Goal: Communication & Community: Answer question/provide support

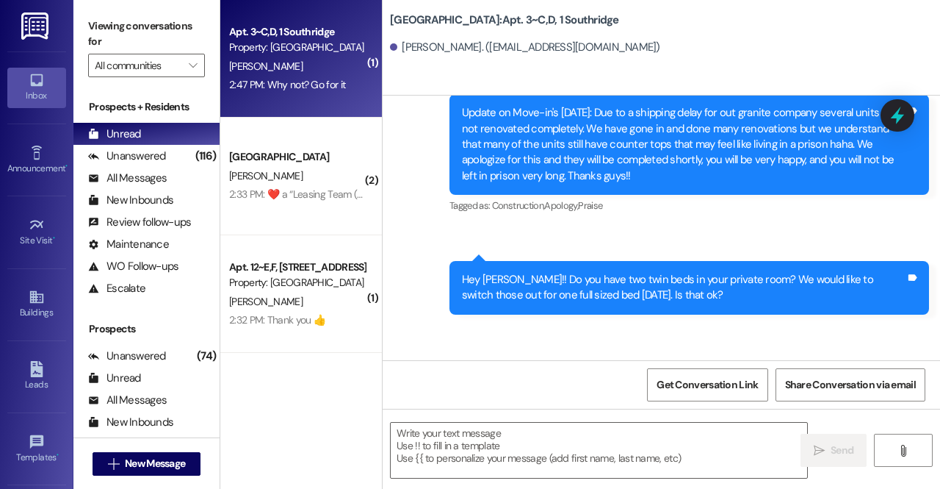
scroll to position [65077, 0]
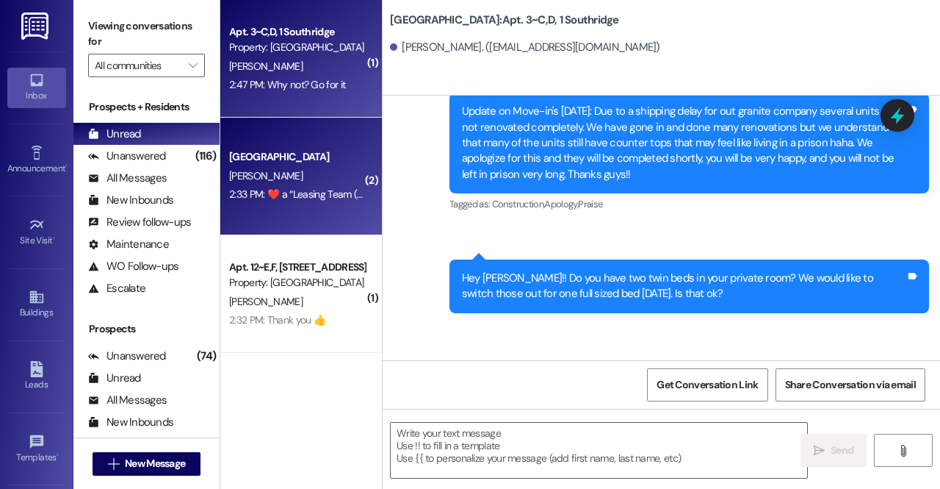
click at [276, 180] on div "[PERSON_NAME]" at bounding box center [297, 176] width 139 height 18
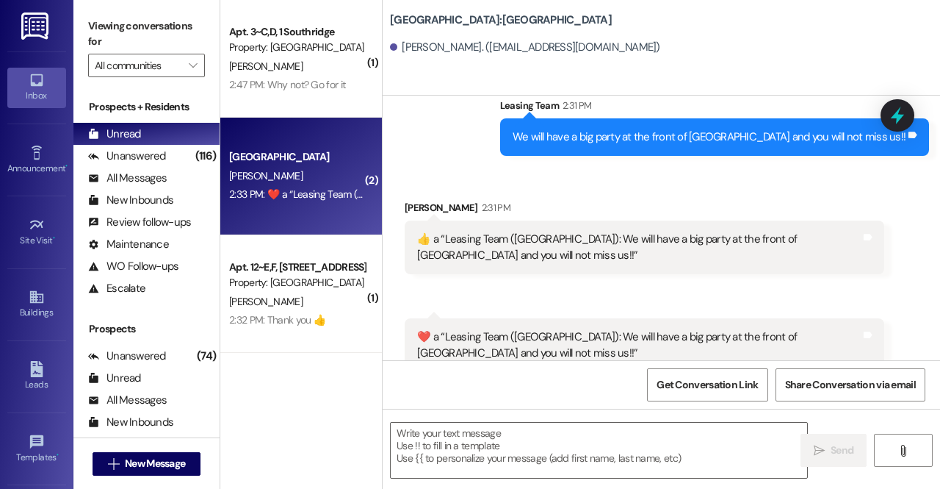
scroll to position [1475, 0]
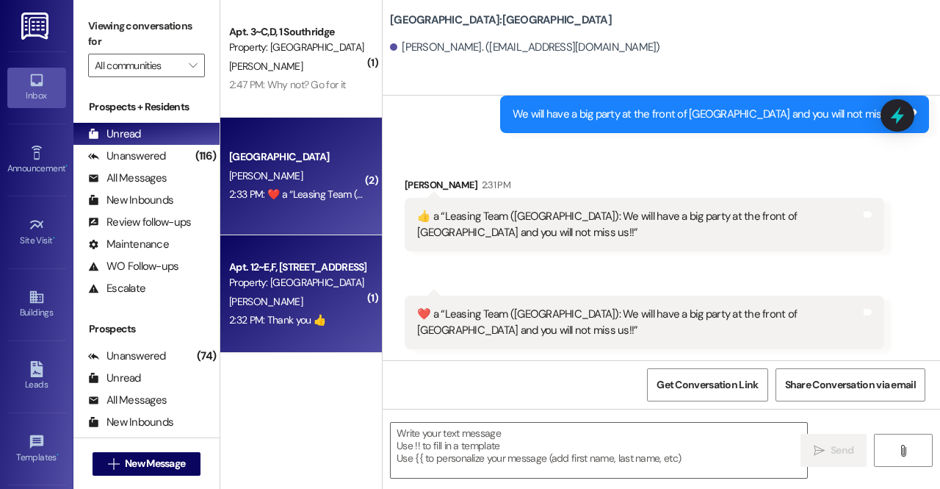
click at [331, 325] on div "2:32 PM: Thank you 👍 2:32 PM: Thank you 👍" at bounding box center [297, 320] width 139 height 18
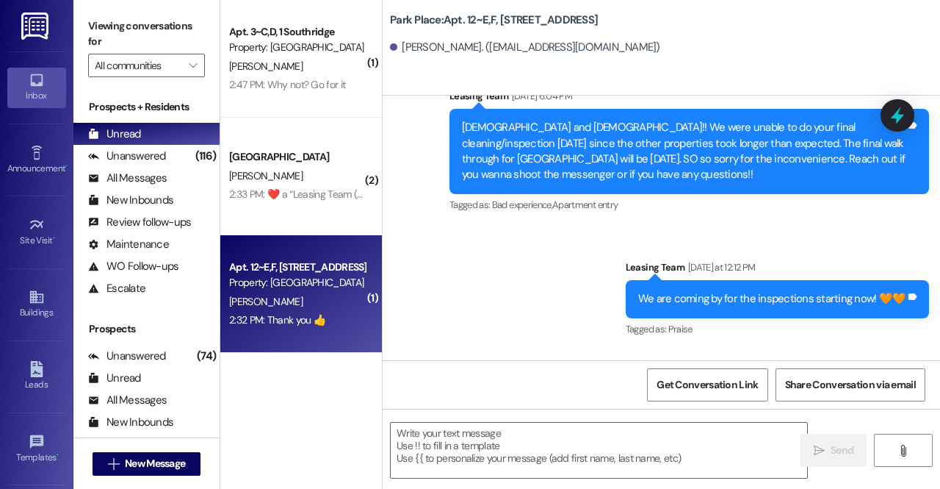
scroll to position [86419, 0]
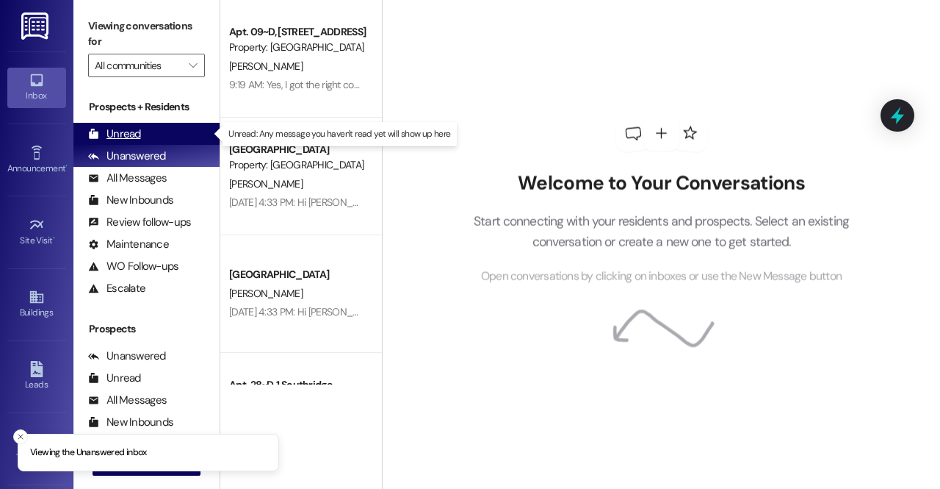
click at [165, 130] on div "Unread (0)" at bounding box center [146, 134] width 146 height 22
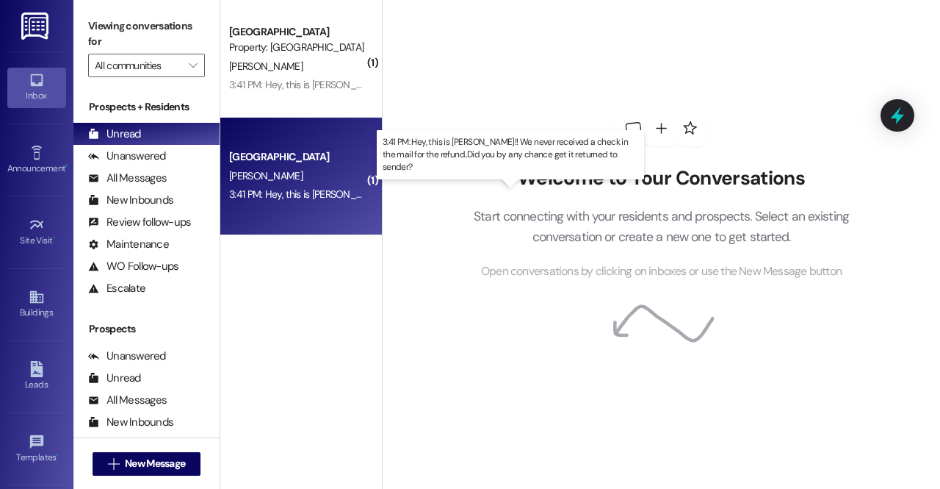
click at [284, 192] on div "3:41 PM: Hey, this is [PERSON_NAME]!! We never received a check in the mail for…" at bounding box center [529, 193] width 600 height 13
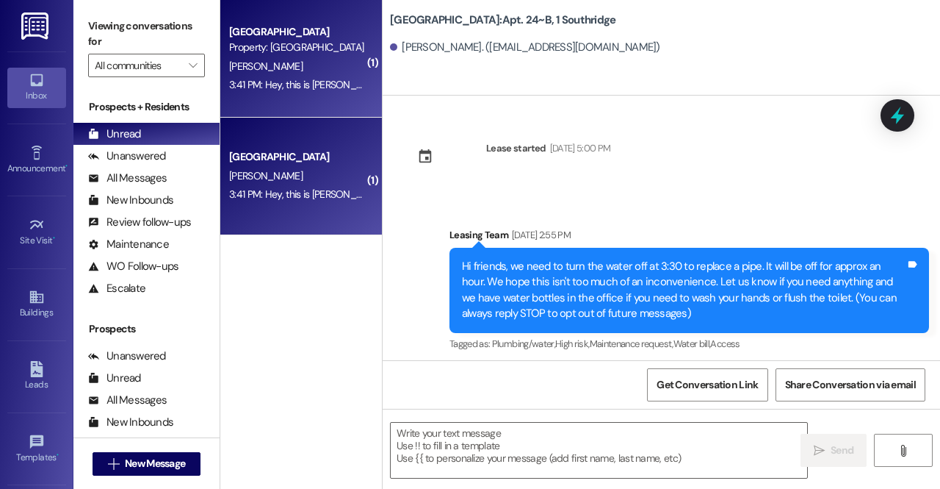
scroll to position [11057, 0]
